Goal: Browse casually

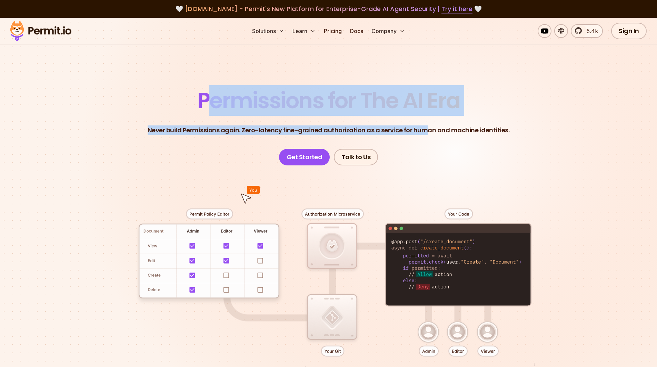
click at [561, 151] on header "Permissions for The AI Era Never build Permissions again. Zero-latency fine-gra…" at bounding box center [328, 128] width 483 height 76
click at [549, 148] on header "Permissions for The AI Era Never build Permissions again. Zero-latency fine-gra…" at bounding box center [328, 128] width 483 height 76
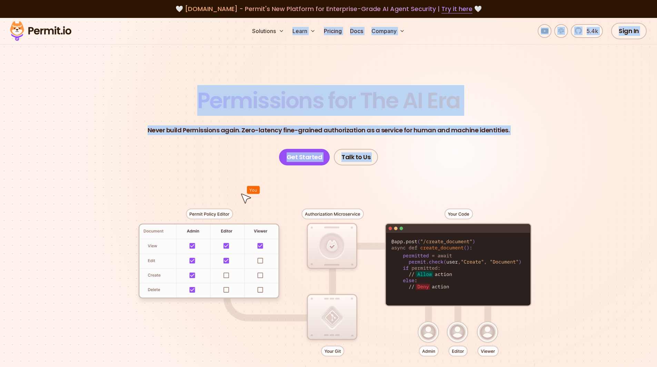
drag, startPoint x: 332, startPoint y: 70, endPoint x: 585, endPoint y: 176, distance: 274.6
click at [585, 176] on section "Permissions for The AI Era Never build Permissions again. Zero-latency fine-gra…" at bounding box center [328, 245] width 657 height 455
drag, startPoint x: 129, startPoint y: 32, endPoint x: 542, endPoint y: 169, distance: 435.0
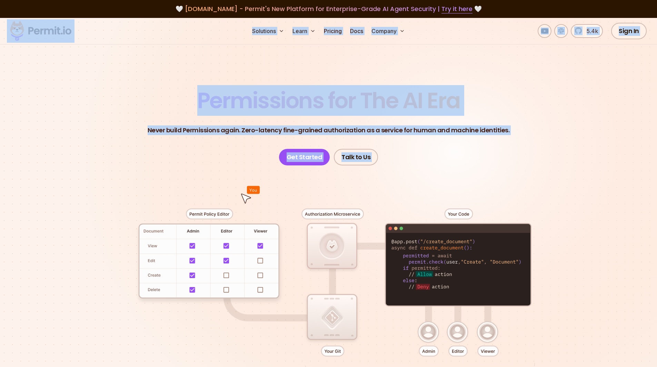
click at [542, 169] on div at bounding box center [328, 293] width 483 height 254
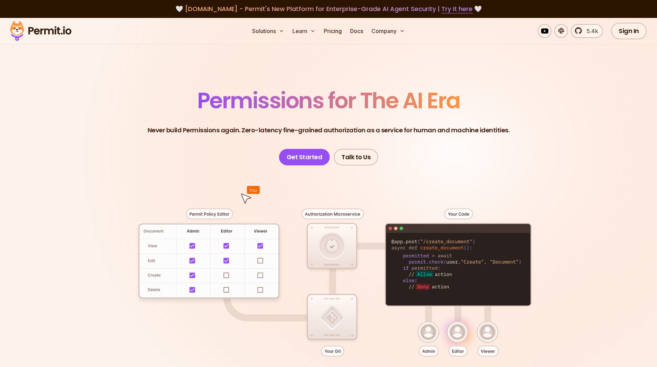
click at [547, 200] on div at bounding box center [328, 293] width 483 height 254
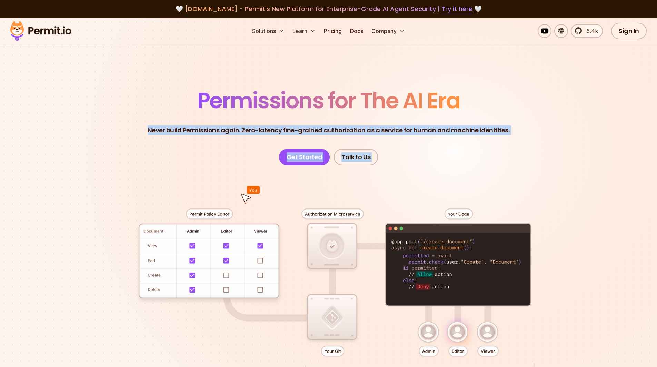
drag, startPoint x: 588, startPoint y: 325, endPoint x: 151, endPoint y: 102, distance: 491.0
click at [151, 102] on section "Permissions for The AI Era Never build Permissions again. Zero-latency fine-gra…" at bounding box center [328, 245] width 657 height 455
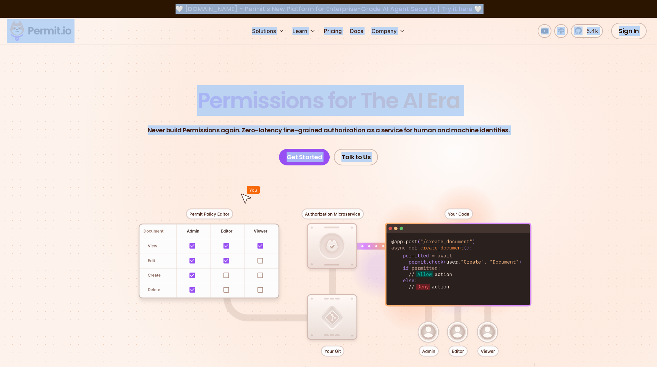
drag, startPoint x: 11, startPoint y: 23, endPoint x: 537, endPoint y: 215, distance: 559.5
click at [519, 178] on div at bounding box center [328, 293] width 483 height 254
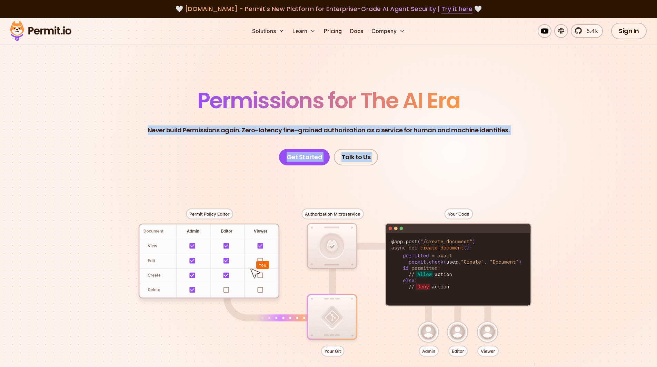
click at [456, 312] on section "Permissions for The AI Era Never build Permissions again. Zero-latency fine-gra…" at bounding box center [328, 245] width 657 height 455
click at [494, 196] on div at bounding box center [328, 293] width 483 height 254
